Goal: Task Accomplishment & Management: Complete application form

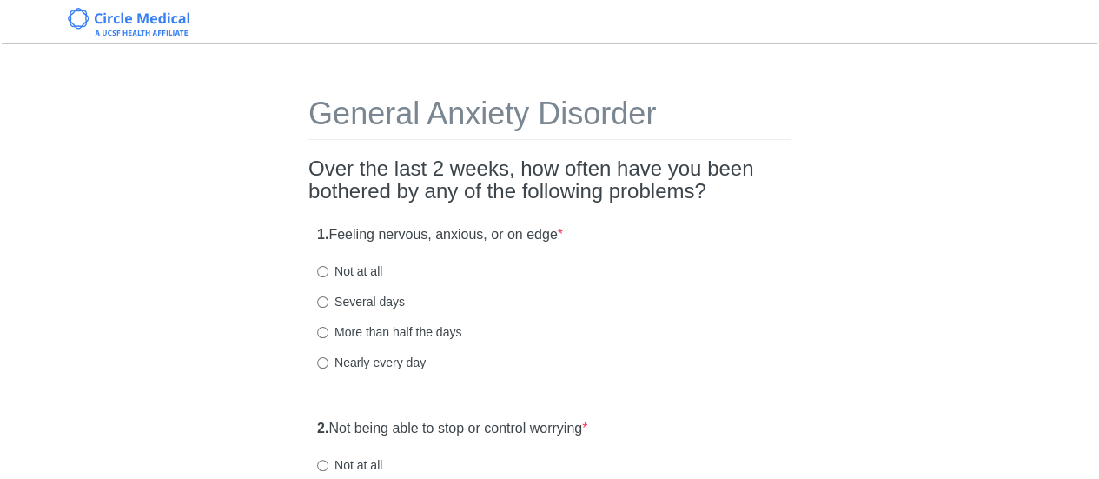
click at [355, 298] on label "Several days" at bounding box center [361, 301] width 88 height 17
click at [328, 298] on input "Several days" at bounding box center [322, 301] width 11 height 11
radio input "true"
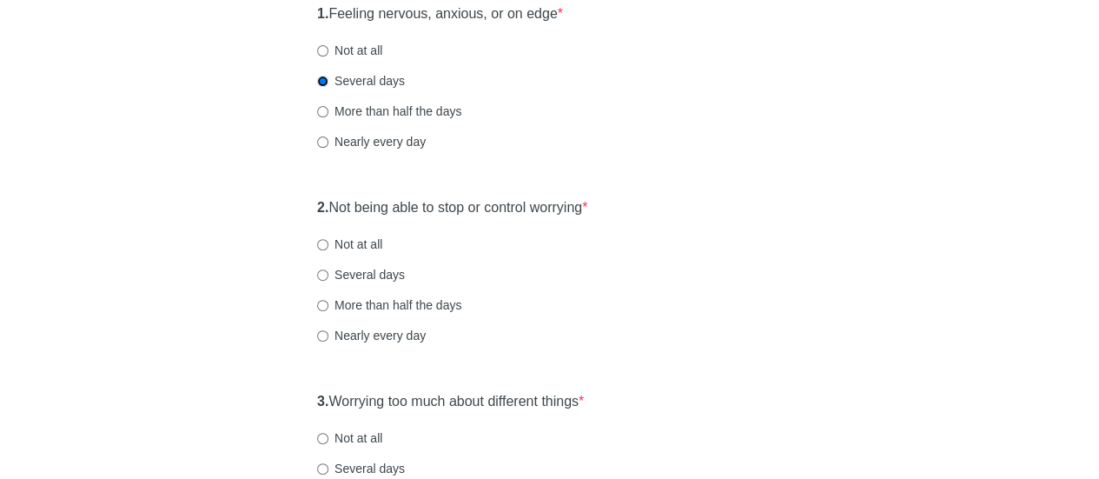
scroll to position [261, 0]
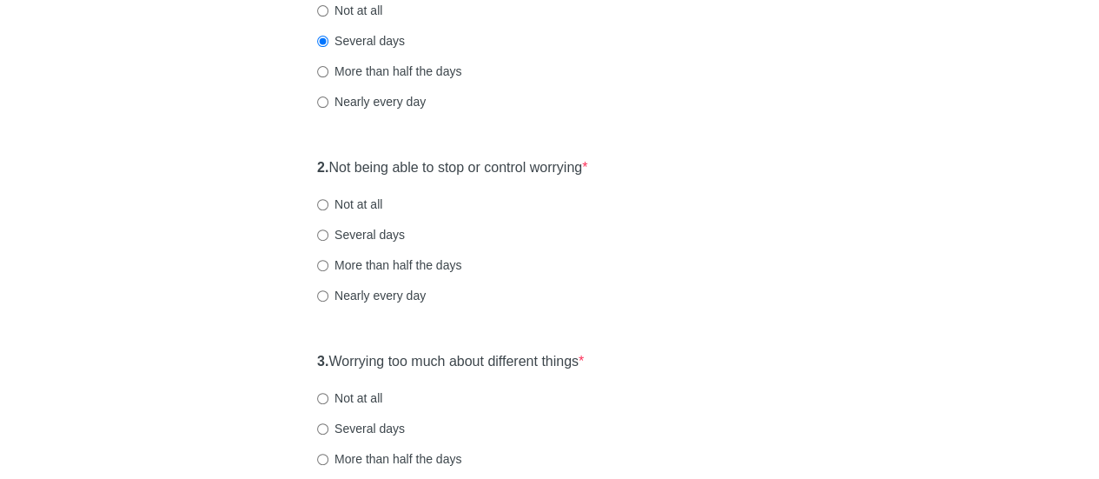
click at [381, 228] on label "Several days" at bounding box center [361, 234] width 88 height 17
click at [328, 229] on input "Several days" at bounding box center [322, 234] width 11 height 11
radio input "true"
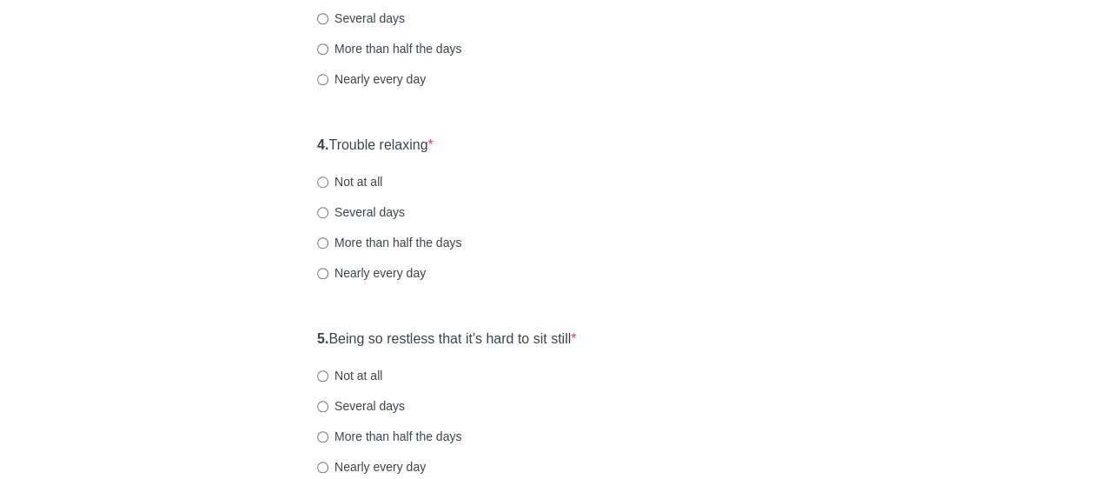
scroll to position [695, 0]
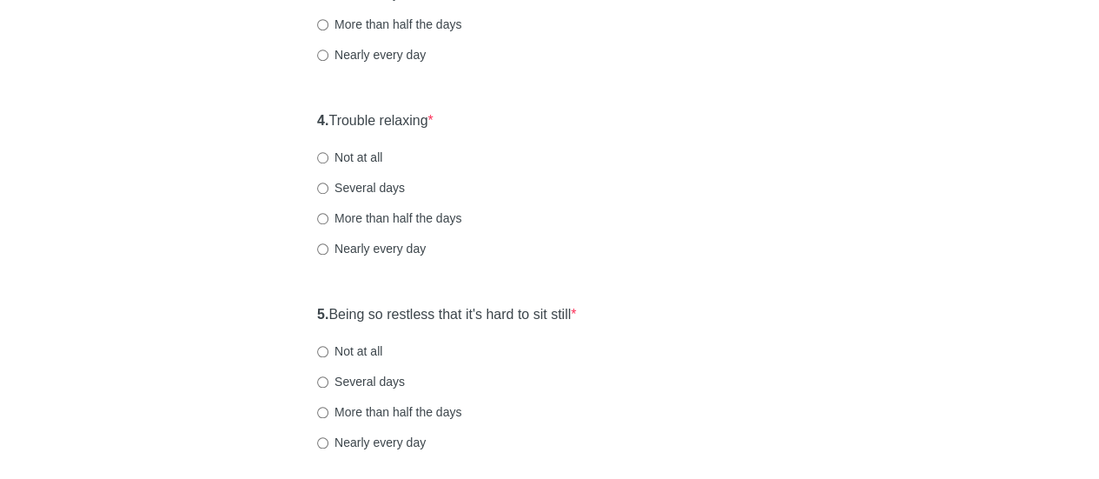
click at [354, 228] on div "4. Trouble relaxing * Not at all Several days More than half the days Nearly ev…" at bounding box center [549, 192] width 482 height 181
click at [357, 219] on label "More than half the days" at bounding box center [389, 217] width 144 height 17
click at [328, 219] on input "More than half the days" at bounding box center [322, 218] width 11 height 11
radio input "true"
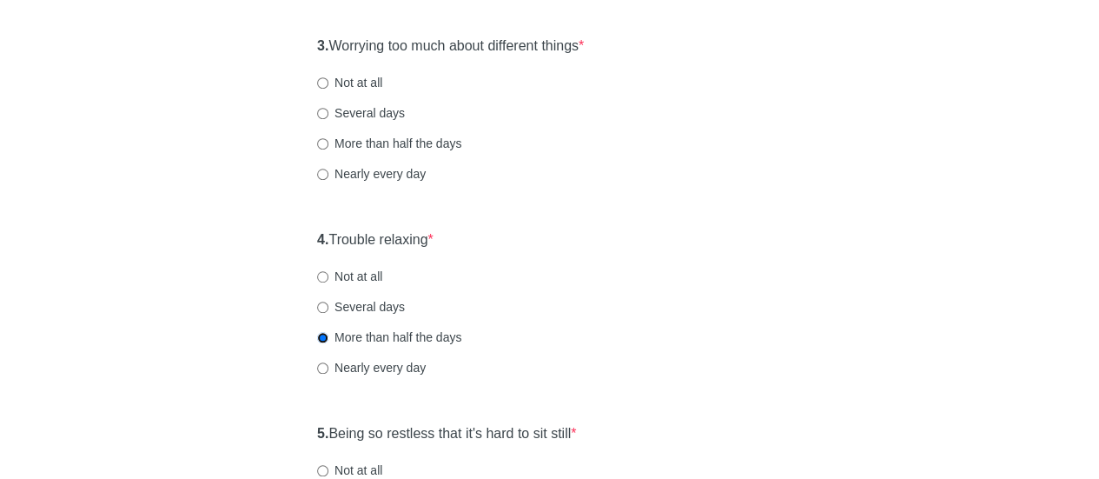
scroll to position [521, 0]
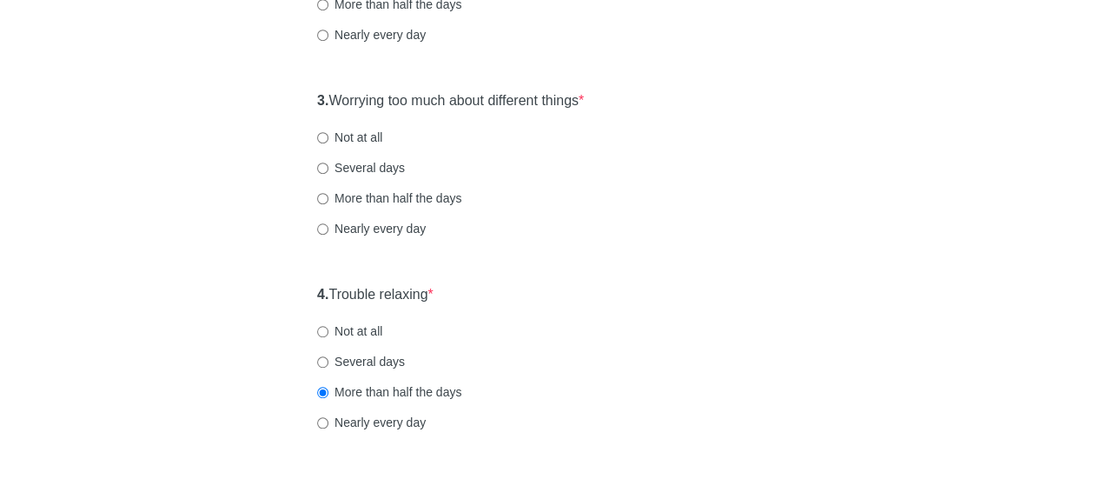
click at [362, 180] on div "3. Worrying too much about different things * Not at all Several days More than…" at bounding box center [549, 173] width 482 height 181
click at [361, 191] on label "More than half the days" at bounding box center [389, 197] width 144 height 17
click at [328, 193] on input "More than half the days" at bounding box center [322, 198] width 11 height 11
radio input "true"
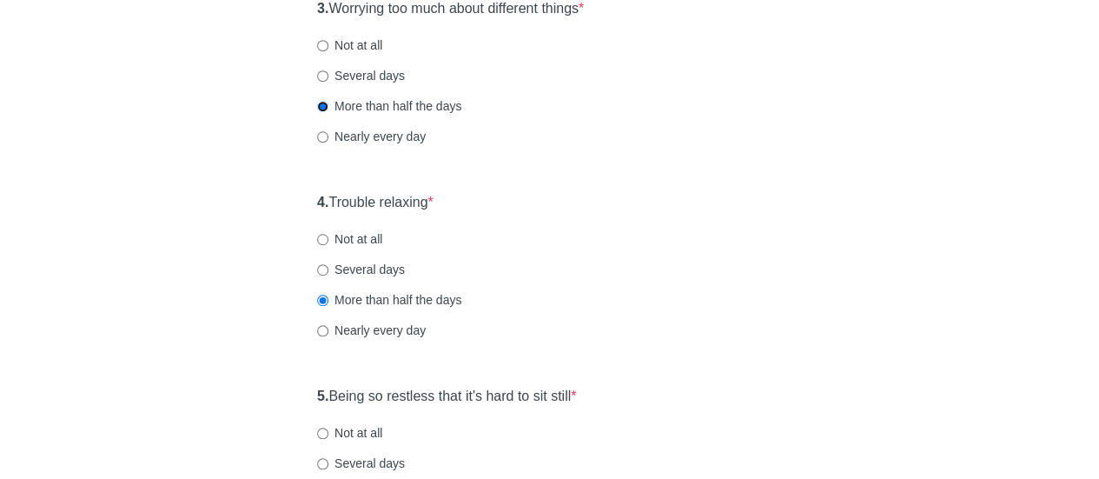
scroll to position [608, 0]
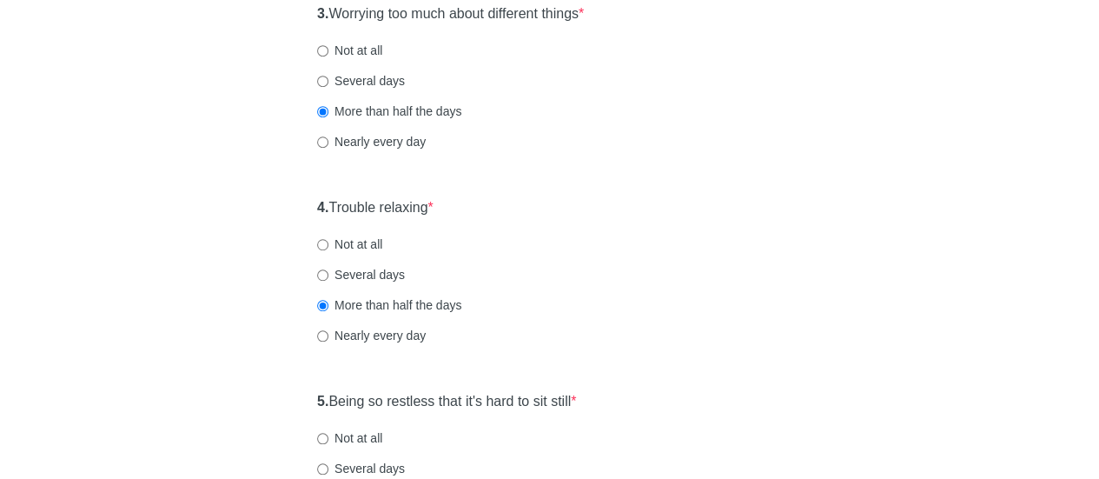
click at [330, 236] on label "Not at all" at bounding box center [349, 243] width 65 height 17
click at [328, 239] on input "Not at all" at bounding box center [322, 244] width 11 height 11
radio input "true"
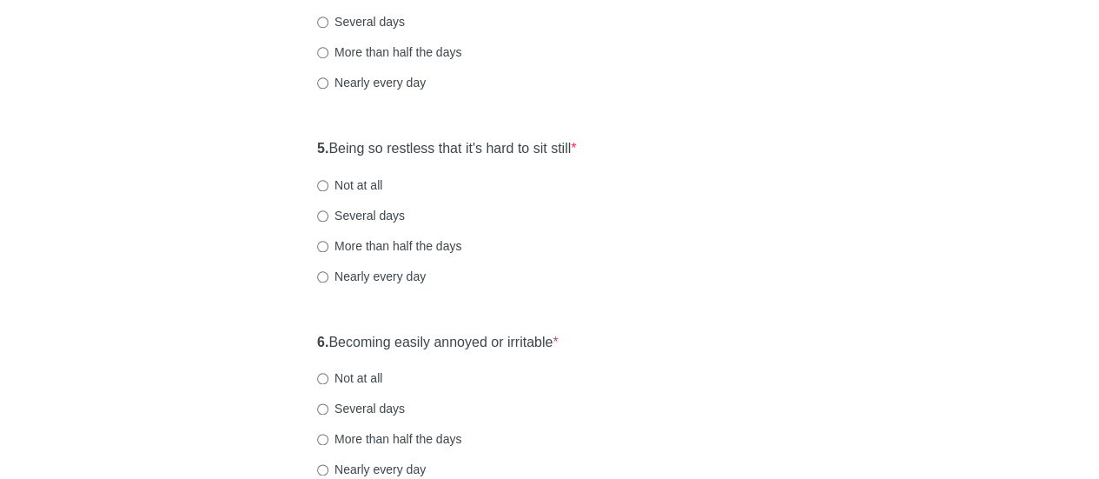
scroll to position [868, 0]
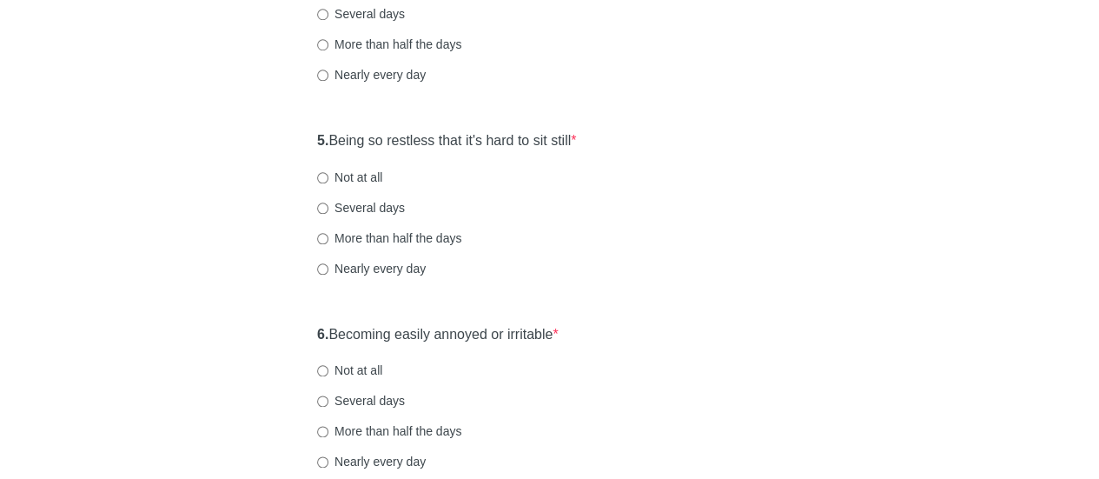
click at [347, 182] on label "Not at all" at bounding box center [349, 176] width 65 height 17
click at [328, 182] on input "Not at all" at bounding box center [322, 177] width 11 height 11
radio input "true"
click at [361, 400] on label "Several days" at bounding box center [361, 400] width 88 height 17
click at [328, 400] on input "Several days" at bounding box center [322, 400] width 11 height 11
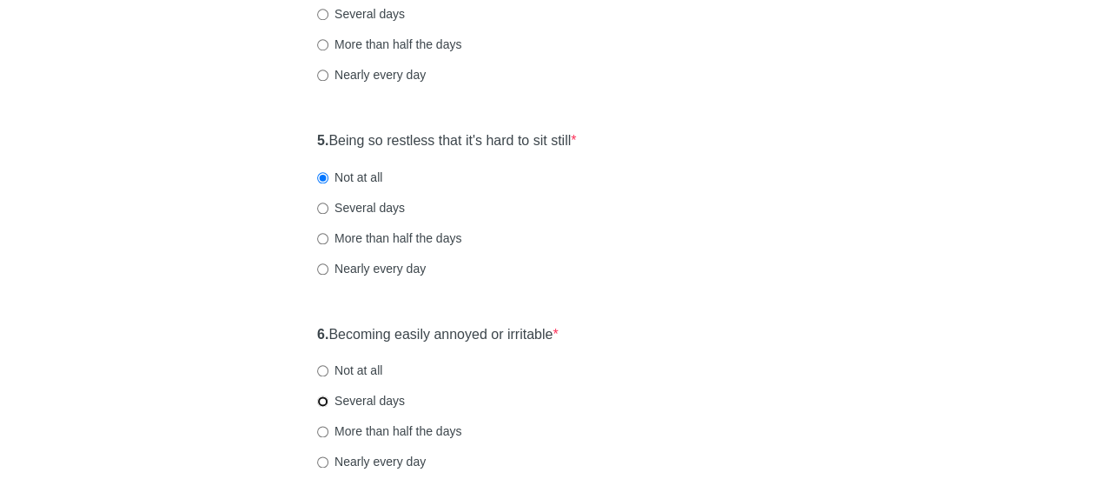
radio input "true"
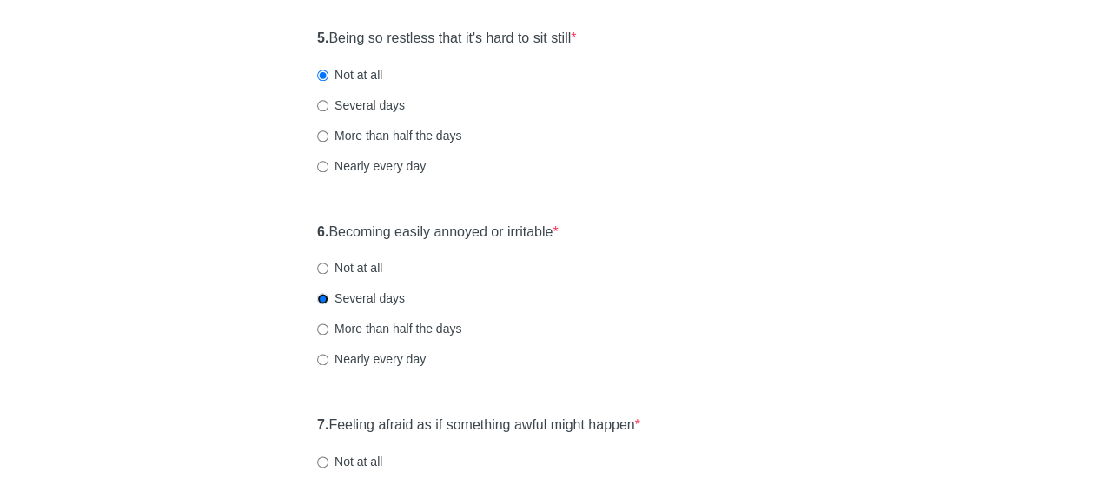
scroll to position [1129, 0]
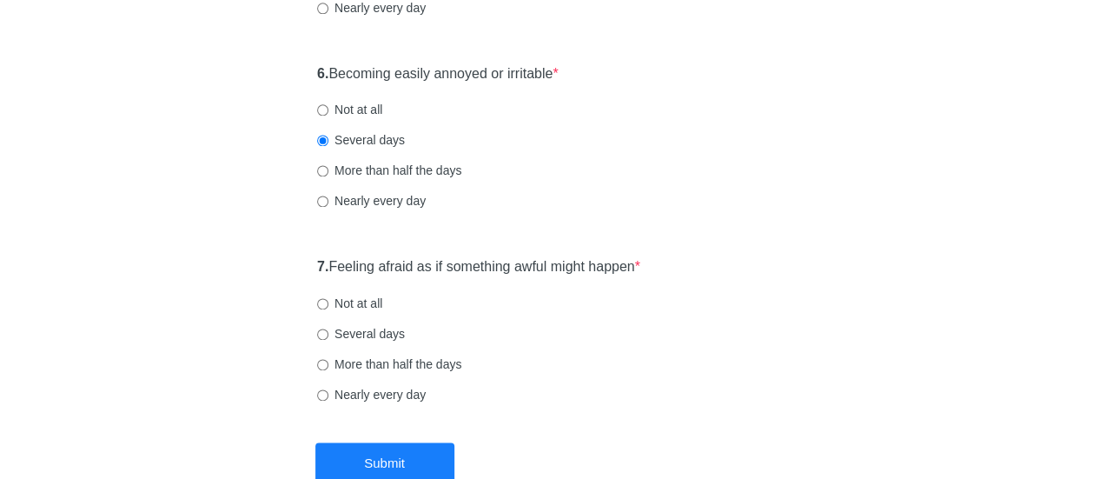
click at [322, 294] on label "Not at all" at bounding box center [349, 302] width 65 height 17
click at [322, 298] on input "Not at all" at bounding box center [322, 303] width 11 height 11
radio input "true"
click at [363, 458] on button "Submit" at bounding box center [384, 462] width 139 height 41
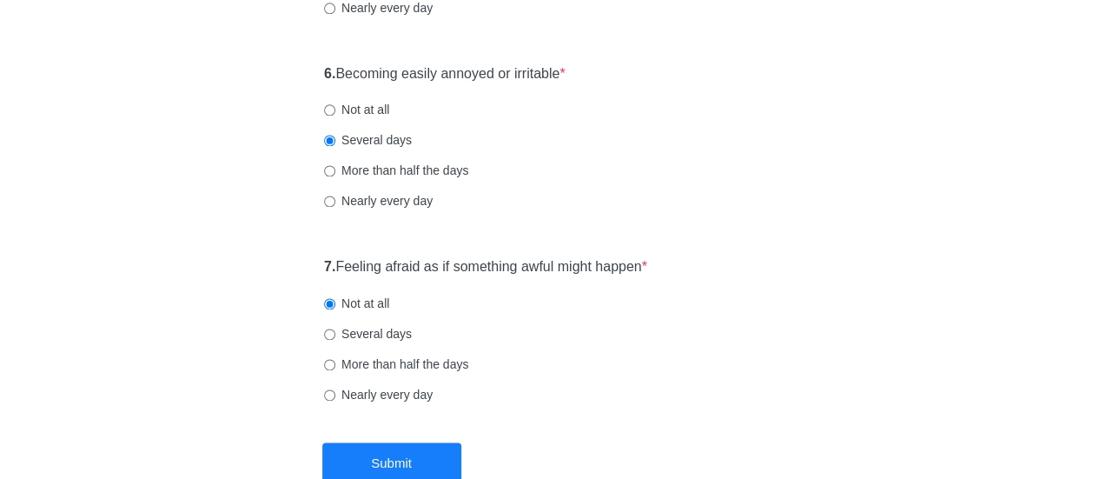
scroll to position [0, 0]
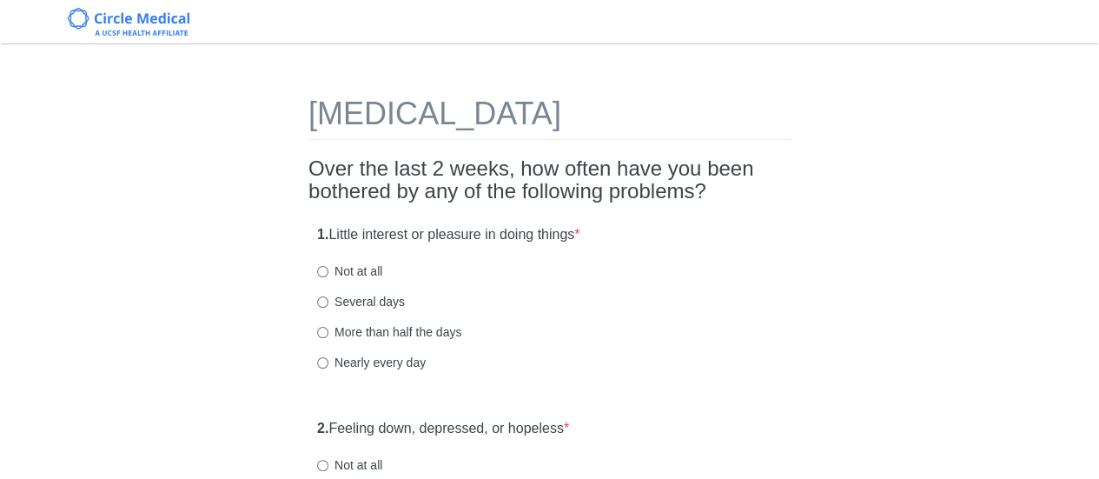
click at [337, 268] on label "Not at all" at bounding box center [349, 270] width 65 height 17
click at [328, 268] on input "Not at all" at bounding box center [322, 271] width 11 height 11
radio input "true"
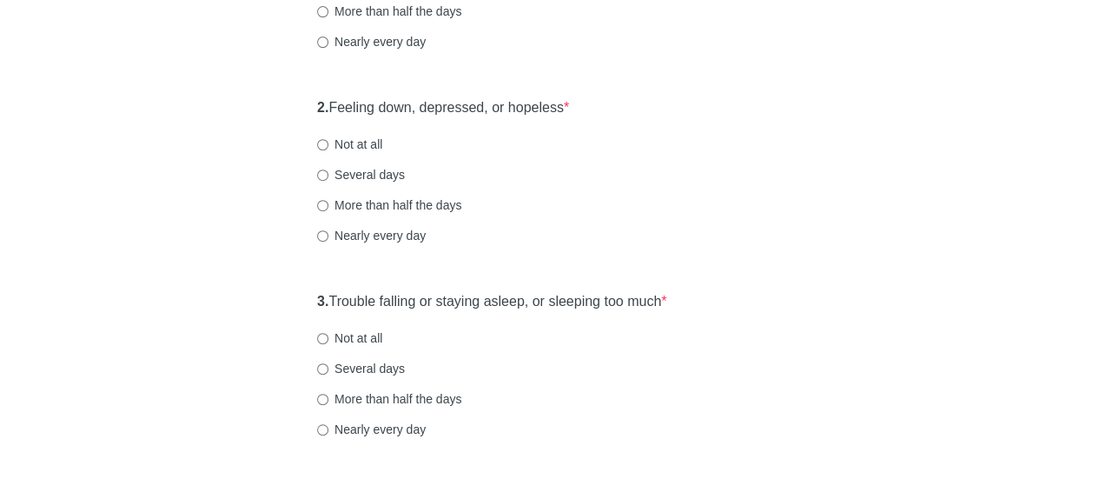
scroll to position [347, 0]
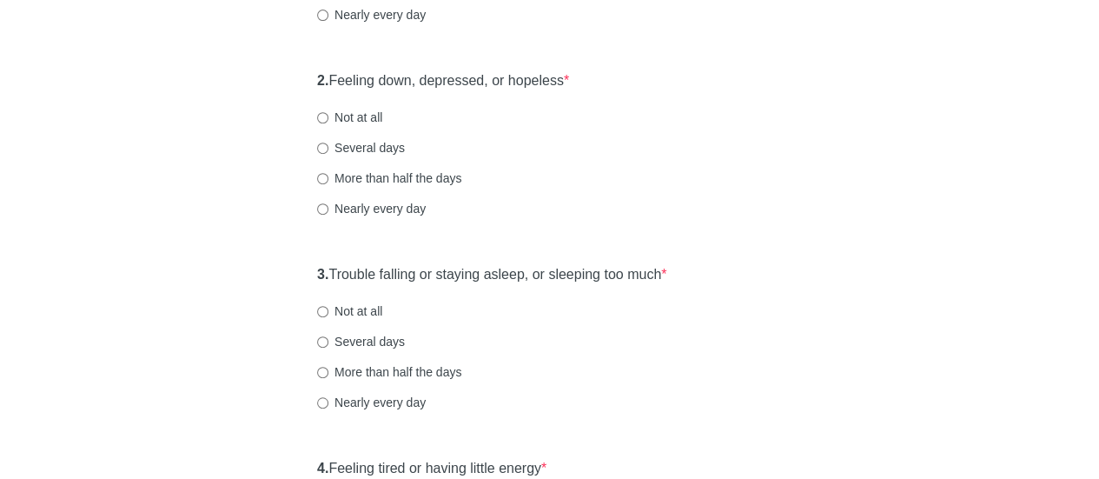
click at [347, 145] on label "Several days" at bounding box center [361, 147] width 88 height 17
click at [328, 145] on input "Several days" at bounding box center [322, 147] width 11 height 11
radio input "true"
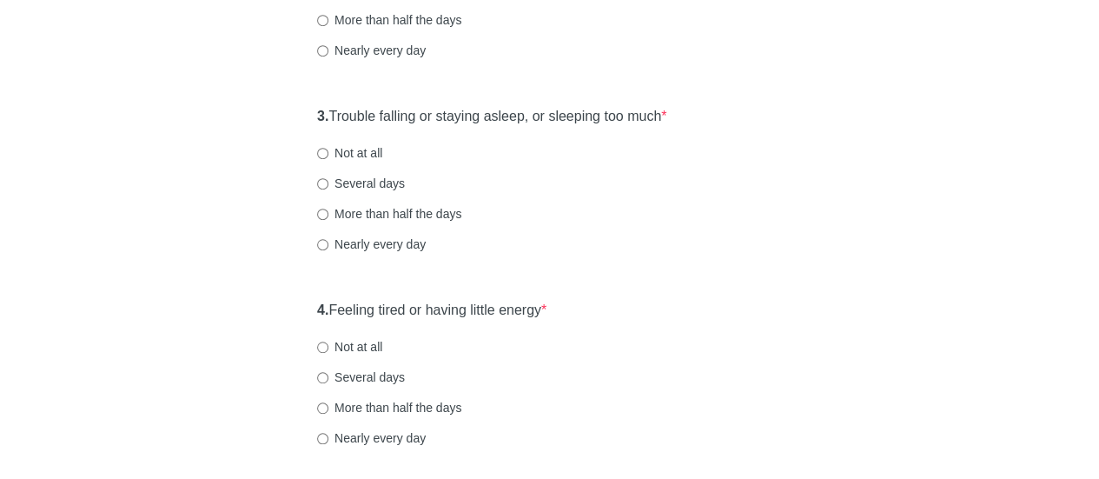
scroll to position [521, 0]
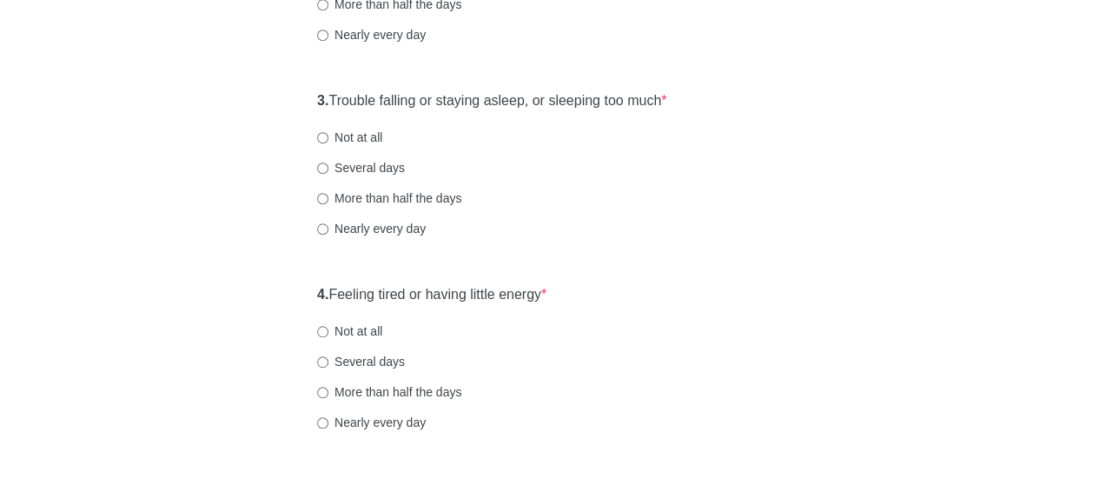
click at [346, 162] on label "Several days" at bounding box center [361, 167] width 88 height 17
click at [328, 162] on input "Several days" at bounding box center [322, 167] width 11 height 11
radio input "true"
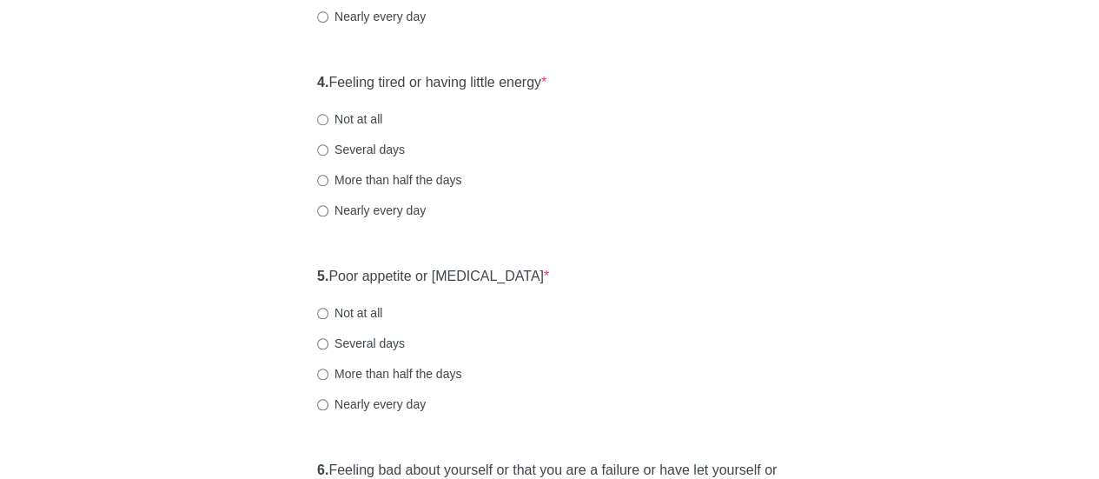
scroll to position [695, 0]
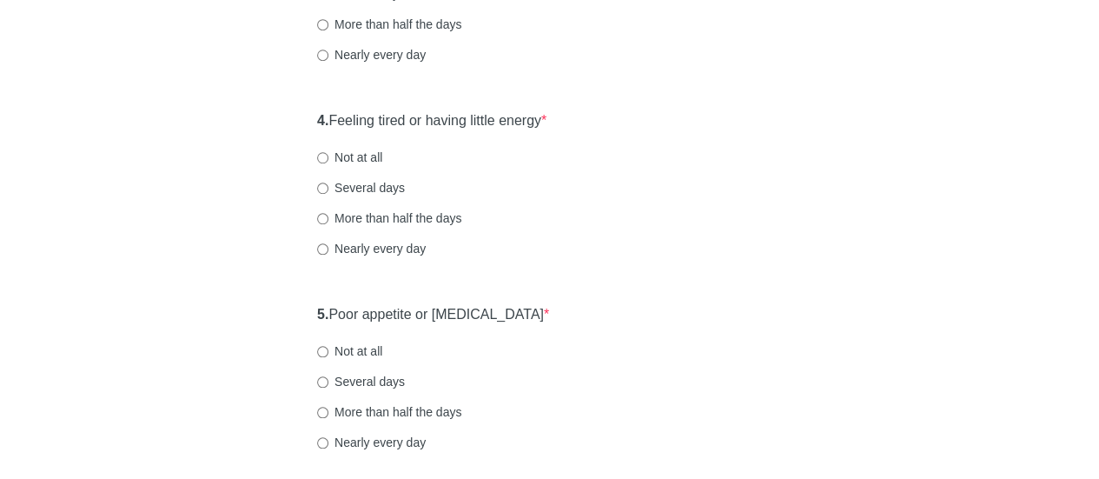
click at [359, 220] on label "More than half the days" at bounding box center [389, 217] width 144 height 17
click at [328, 220] on input "More than half the days" at bounding box center [322, 218] width 11 height 11
radio input "true"
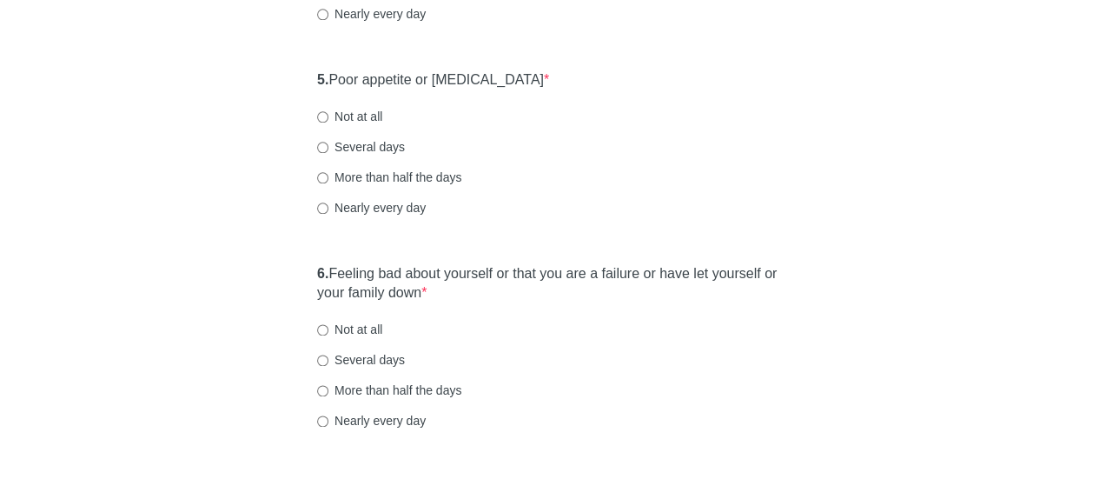
scroll to position [955, 0]
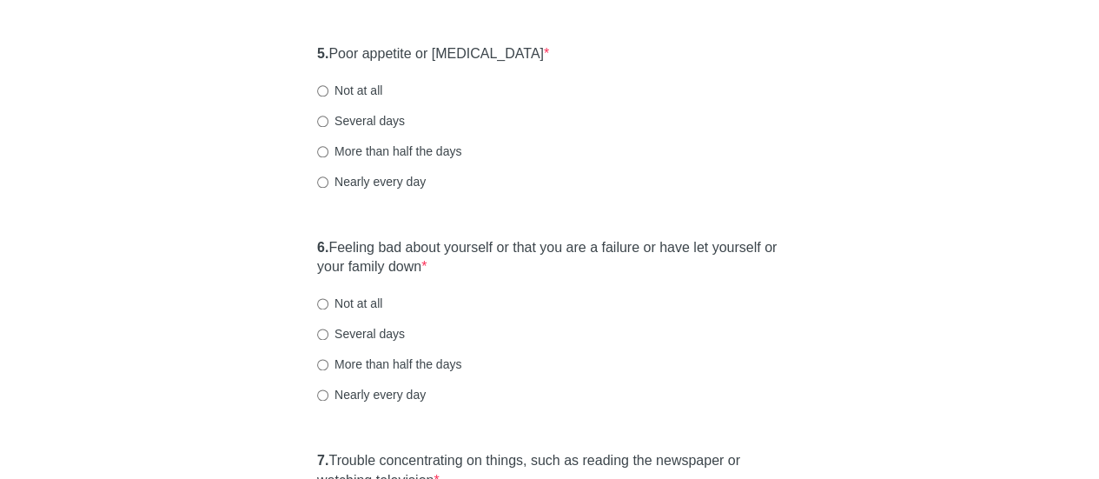
click at [337, 121] on label "Several days" at bounding box center [361, 120] width 88 height 17
click at [328, 121] on input "Several days" at bounding box center [322, 121] width 11 height 11
radio input "true"
click at [361, 307] on label "Not at all" at bounding box center [349, 302] width 65 height 17
click at [328, 307] on input "Not at all" at bounding box center [322, 303] width 11 height 11
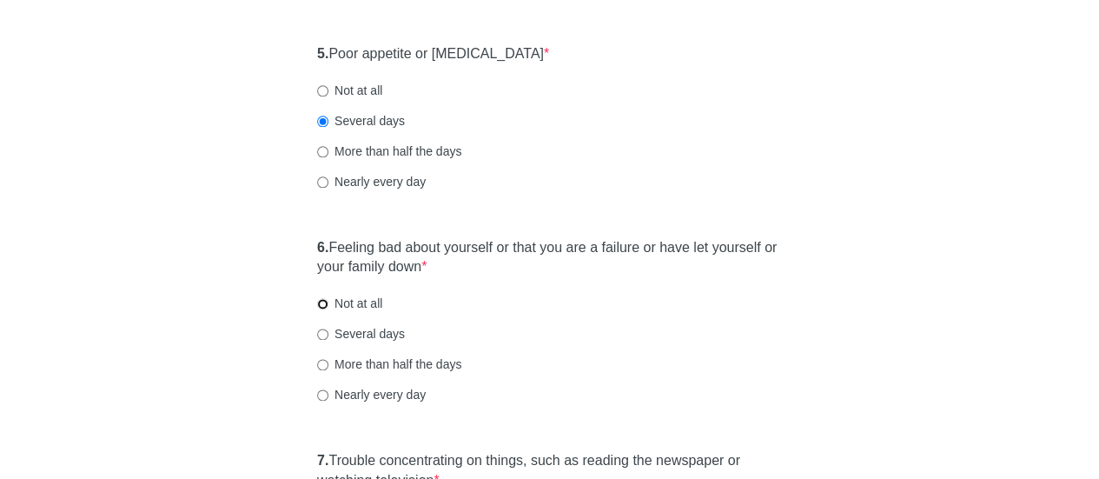
radio input "true"
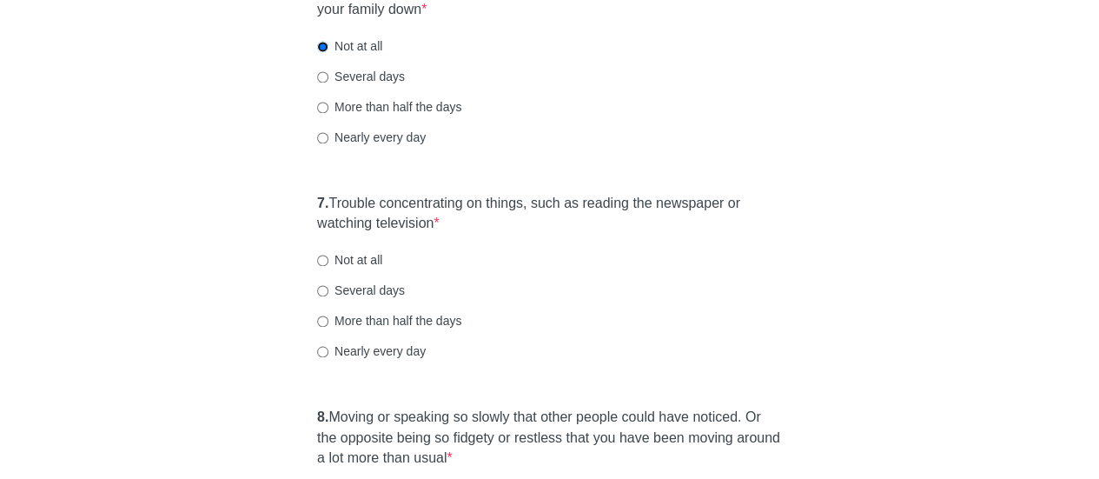
scroll to position [1216, 0]
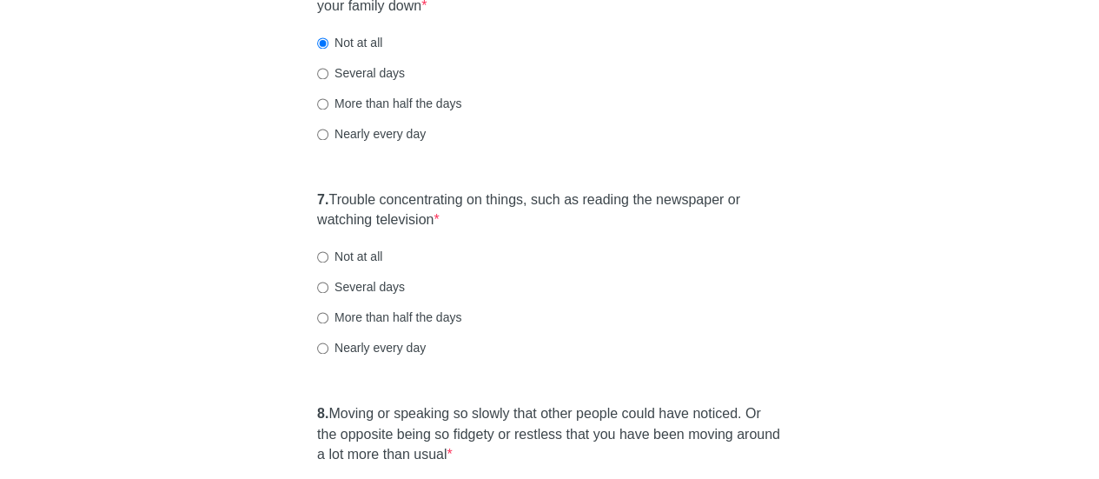
click at [347, 319] on label "More than half the days" at bounding box center [389, 316] width 144 height 17
click at [328, 319] on input "More than half the days" at bounding box center [322, 317] width 11 height 11
radio input "true"
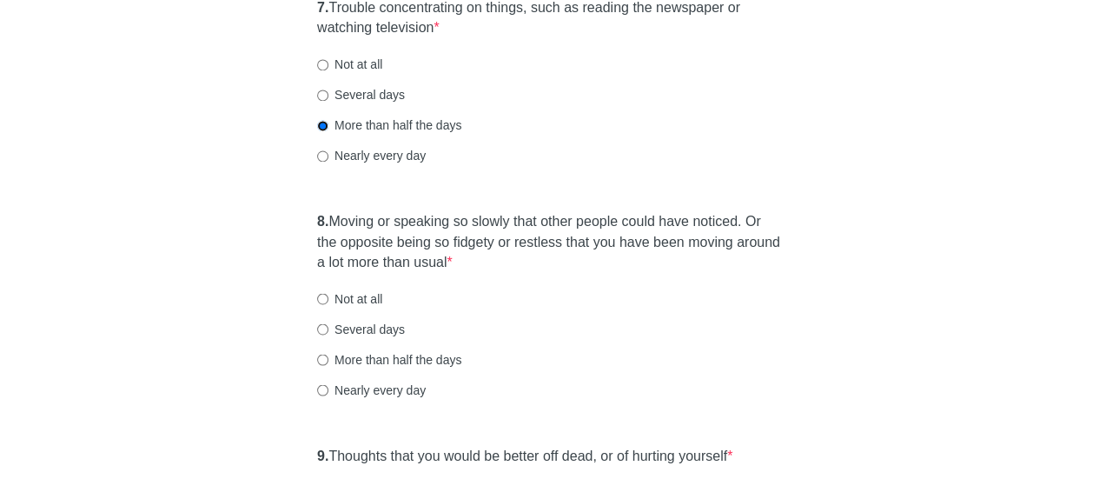
scroll to position [1303, 0]
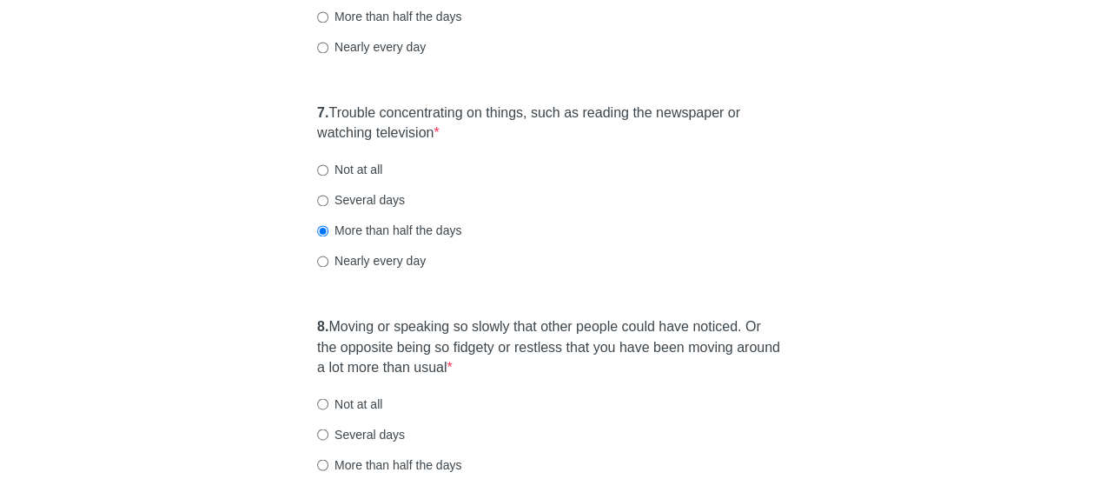
click at [393, 200] on label "Several days" at bounding box center [361, 199] width 88 height 17
click at [328, 200] on input "Several days" at bounding box center [322, 200] width 11 height 11
radio input "true"
click at [347, 260] on label "Nearly every day" at bounding box center [371, 260] width 109 height 17
click at [328, 260] on input "Nearly every day" at bounding box center [322, 260] width 11 height 11
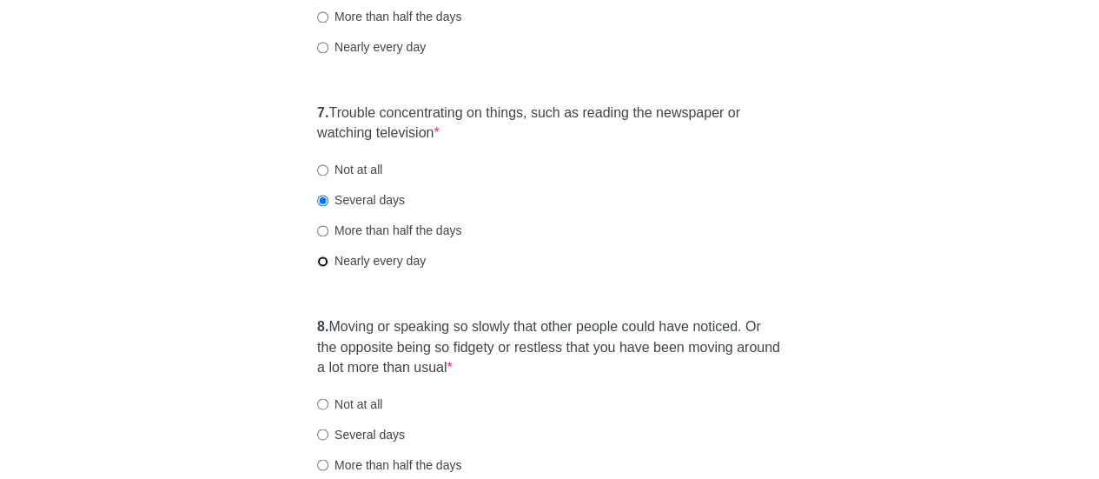
radio input "true"
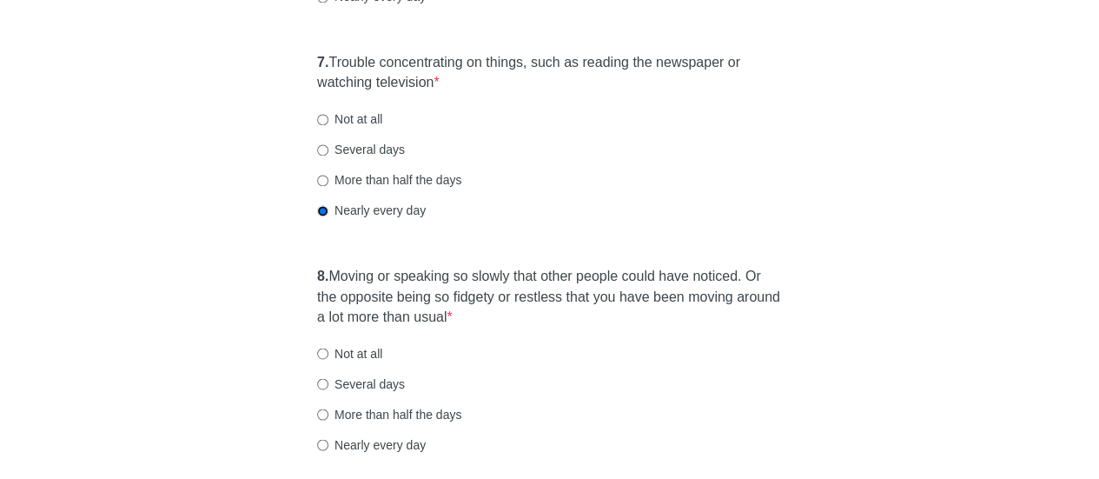
scroll to position [1476, 0]
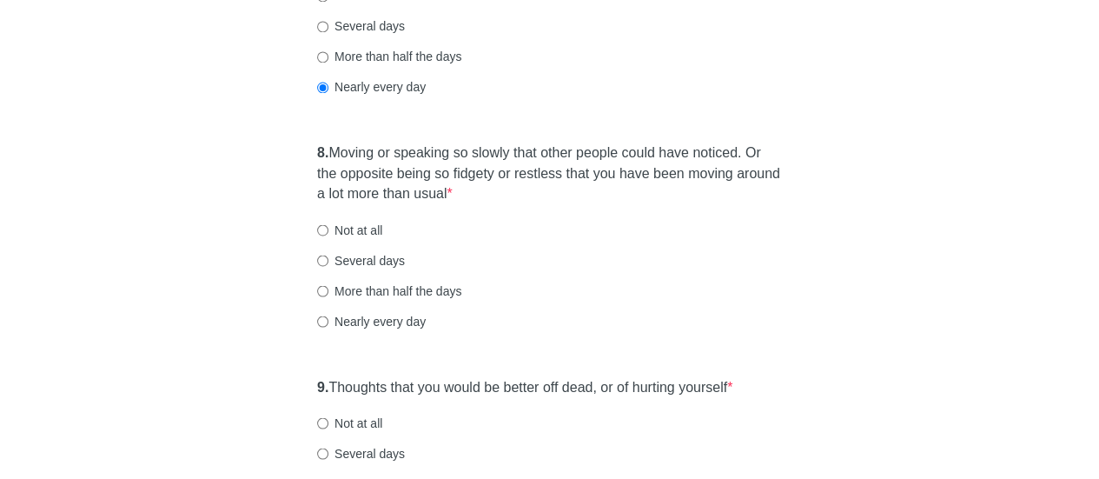
click at [390, 315] on label "Nearly every day" at bounding box center [371, 320] width 109 height 17
click at [328, 315] on input "Nearly every day" at bounding box center [322, 320] width 11 height 11
radio input "true"
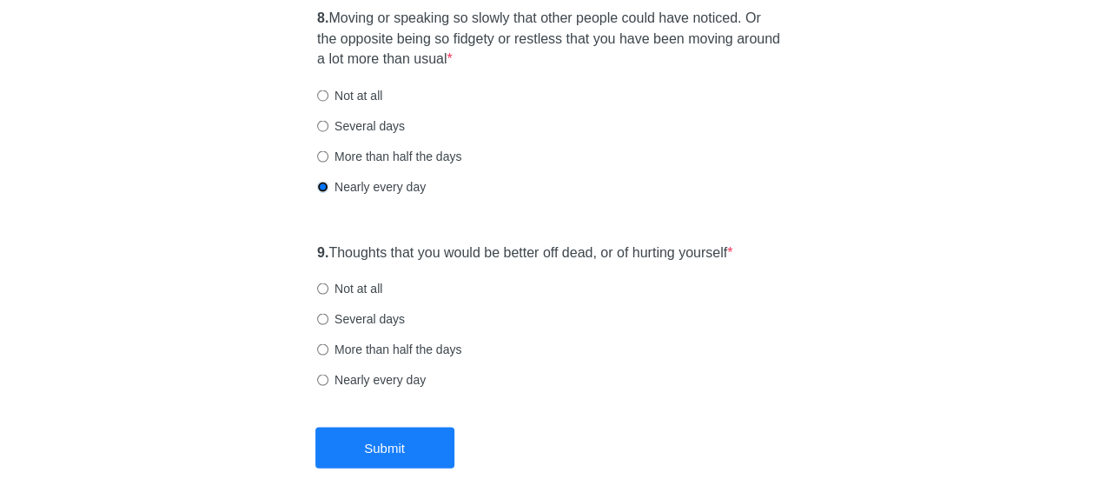
scroll to position [1650, 0]
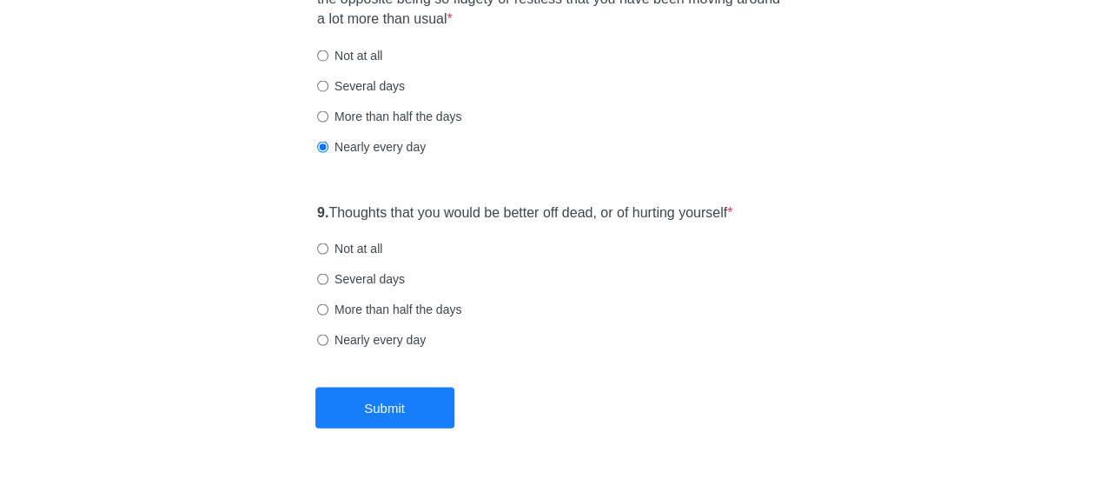
click at [371, 240] on div "9. Thoughts that you would be better off dead, or of hurting yourself * Not at …" at bounding box center [549, 285] width 482 height 181
click at [373, 246] on label "Not at all" at bounding box center [349, 248] width 65 height 17
click at [328, 246] on input "Not at all" at bounding box center [322, 248] width 11 height 11
radio input "true"
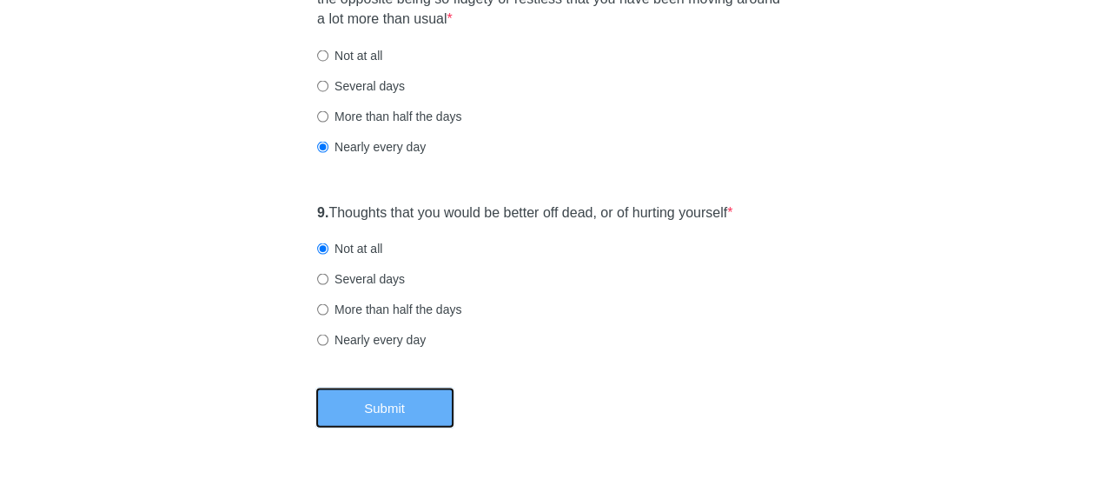
click at [377, 397] on button "Submit" at bounding box center [384, 407] width 139 height 41
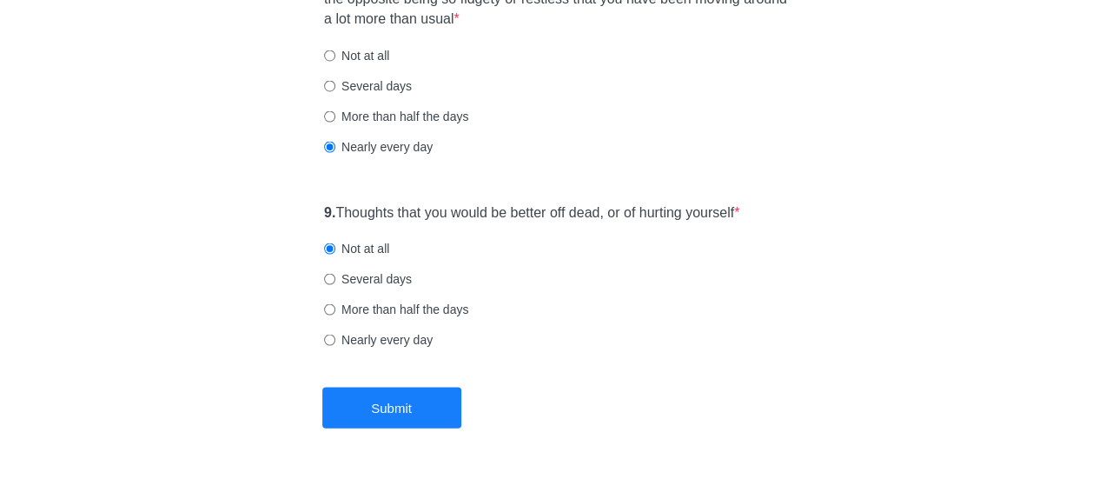
scroll to position [0, 0]
